Goal: Find contact information: Find contact information

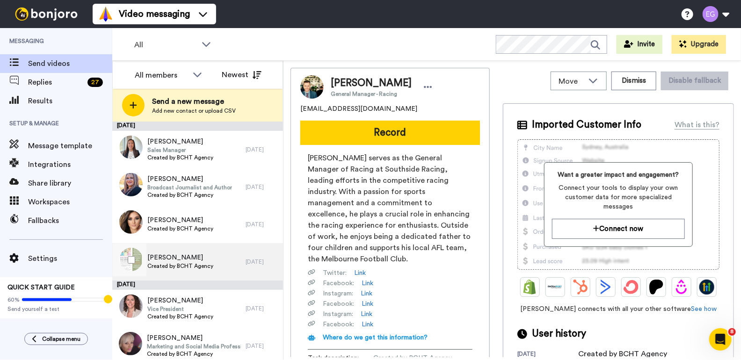
click at [213, 262] on div "[PERSON_NAME] Created by BCHT Agency" at bounding box center [178, 261] width 133 height 37
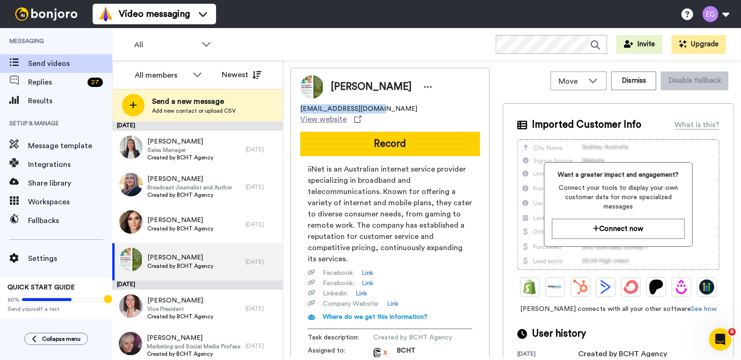
drag, startPoint x: 368, startPoint y: 110, endPoint x: 294, endPoint y: 110, distance: 73.4
click at [294, 110] on div "[PERSON_NAME] [EMAIL_ADDRESS][DOMAIN_NAME] View website Record iiNet is an Aust…" at bounding box center [389, 218] width 199 height 300
copy span "[EMAIL_ADDRESS][DOMAIN_NAME]"
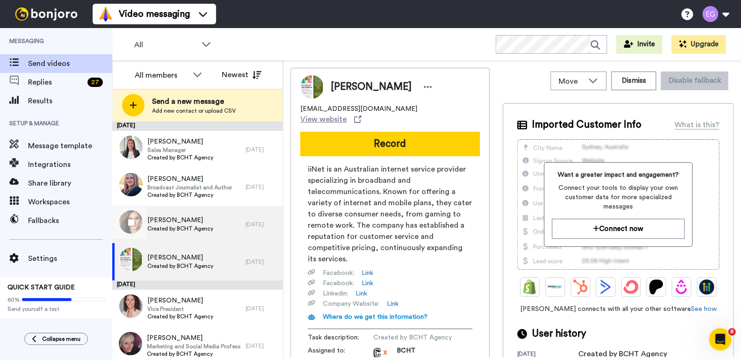
click at [195, 221] on span "[PERSON_NAME]" at bounding box center [180, 220] width 66 height 9
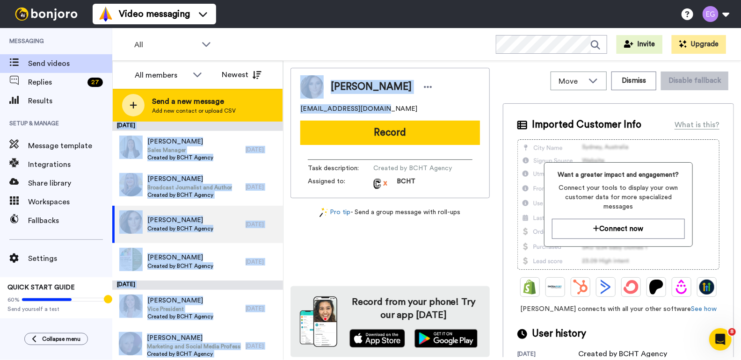
drag, startPoint x: 379, startPoint y: 109, endPoint x: 279, endPoint y: 112, distance: 99.7
click at [279, 112] on div "All members Newest Send a new message Add new contact or upload CSV [DATE] [PER…" at bounding box center [426, 210] width 629 height 299
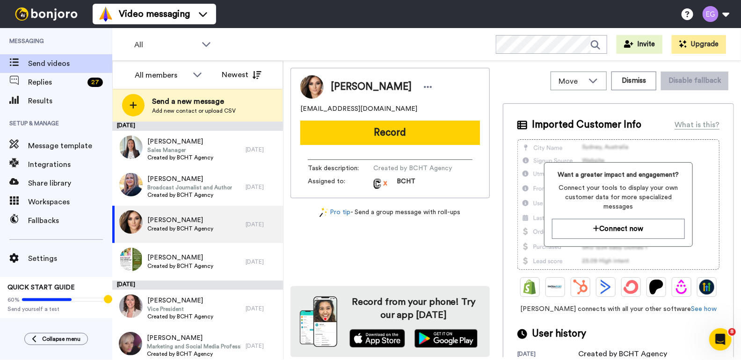
click at [349, 108] on span "[EMAIL_ADDRESS][DOMAIN_NAME]" at bounding box center [358, 108] width 117 height 9
drag, startPoint x: 375, startPoint y: 109, endPoint x: 299, endPoint y: 108, distance: 76.2
click at [299, 108] on div "[PERSON_NAME] [EMAIL_ADDRESS][DOMAIN_NAME] Record Task description : Created by…" at bounding box center [389, 133] width 199 height 131
copy span "[EMAIL_ADDRESS][DOMAIN_NAME]"
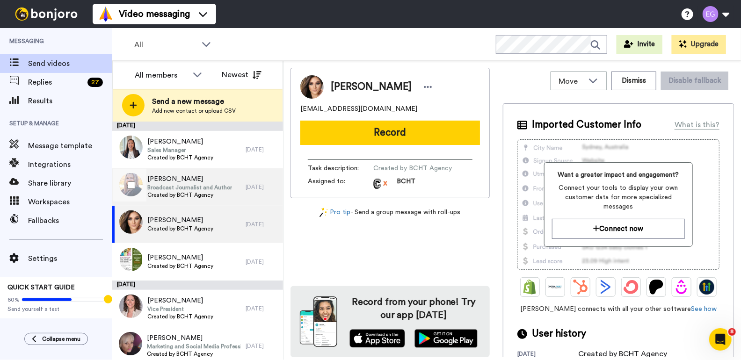
click at [213, 181] on span "[PERSON_NAME]" at bounding box center [189, 178] width 85 height 9
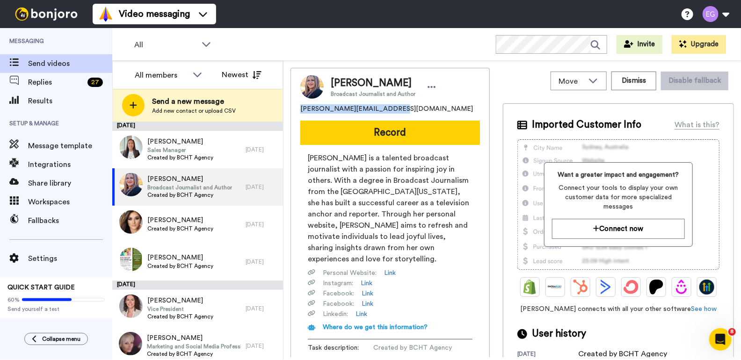
drag, startPoint x: 397, startPoint y: 111, endPoint x: 289, endPoint y: 108, distance: 107.6
click at [289, 108] on div "Move WORKSPACES View all Lead Conversion Welcome Video + Add a new workspace Di…" at bounding box center [511, 210] width 457 height 299
copy span "[PERSON_NAME][EMAIL_ADDRESS][DOMAIN_NAME]"
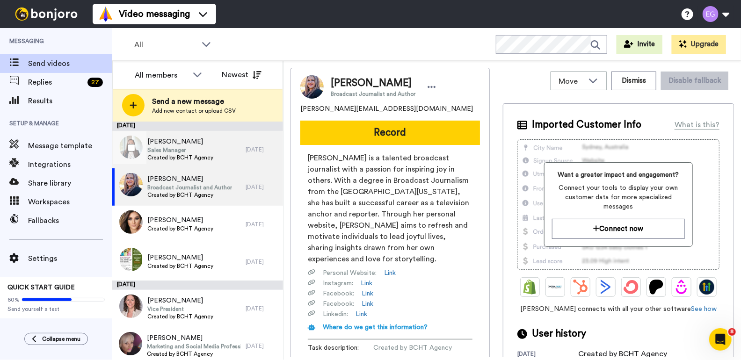
click at [228, 144] on div "[PERSON_NAME] Sales Manager Created by BCHT Agency" at bounding box center [178, 149] width 133 height 37
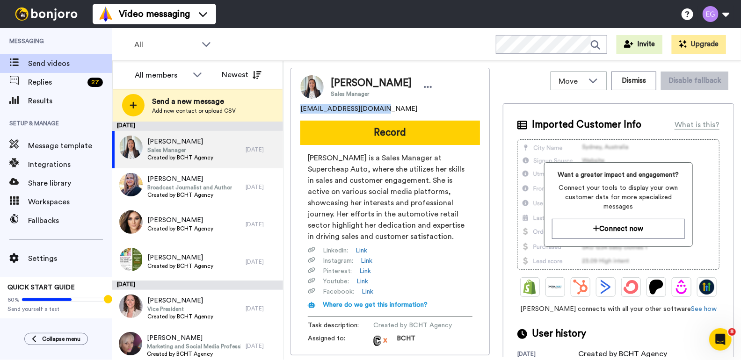
drag, startPoint x: 380, startPoint y: 111, endPoint x: 291, endPoint y: 104, distance: 89.1
click at [291, 104] on div "[PERSON_NAME] Sales Manager [EMAIL_ADDRESS][DOMAIN_NAME] Record [PERSON_NAME] i…" at bounding box center [389, 212] width 199 height 288
copy span "[EMAIL_ADDRESS][DOMAIN_NAME]"
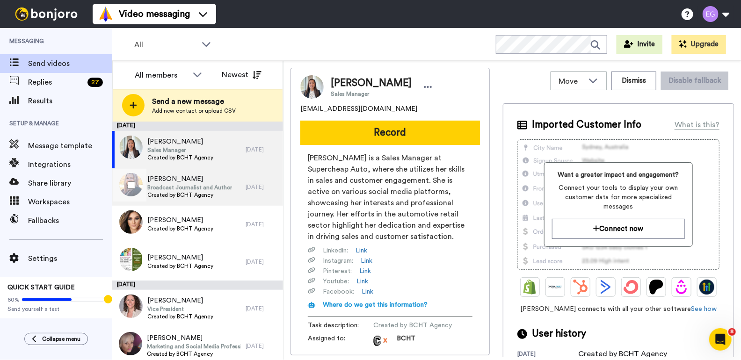
click at [213, 188] on span "Broadcast Journalist and Author" at bounding box center [189, 187] width 85 height 7
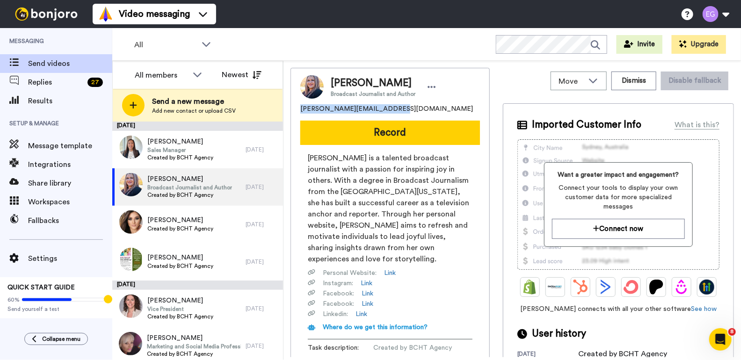
drag, startPoint x: 388, startPoint y: 106, endPoint x: 299, endPoint y: 108, distance: 88.9
click at [299, 108] on div "[PERSON_NAME] Broadcast Journalist and Author [PERSON_NAME][EMAIL_ADDRESS][DOMA…" at bounding box center [389, 223] width 199 height 310
copy span "[PERSON_NAME][EMAIL_ADDRESS][DOMAIN_NAME]"
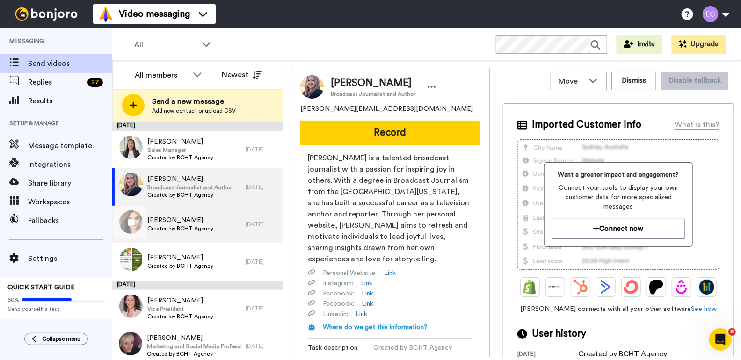
click at [205, 226] on span "Created by BCHT Agency" at bounding box center [180, 228] width 66 height 7
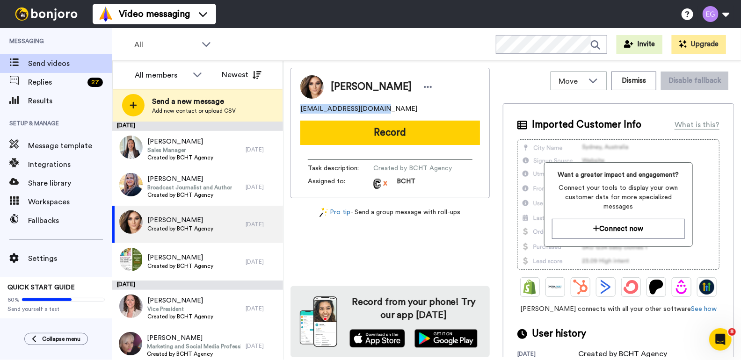
drag, startPoint x: 379, startPoint y: 110, endPoint x: 298, endPoint y: 106, distance: 81.0
click at [298, 106] on div "[PERSON_NAME] [EMAIL_ADDRESS][DOMAIN_NAME] Record Task description : Created by…" at bounding box center [389, 133] width 199 height 131
copy span "[EMAIL_ADDRESS][DOMAIN_NAME]"
